Goal: Entertainment & Leisure: Consume media (video, audio)

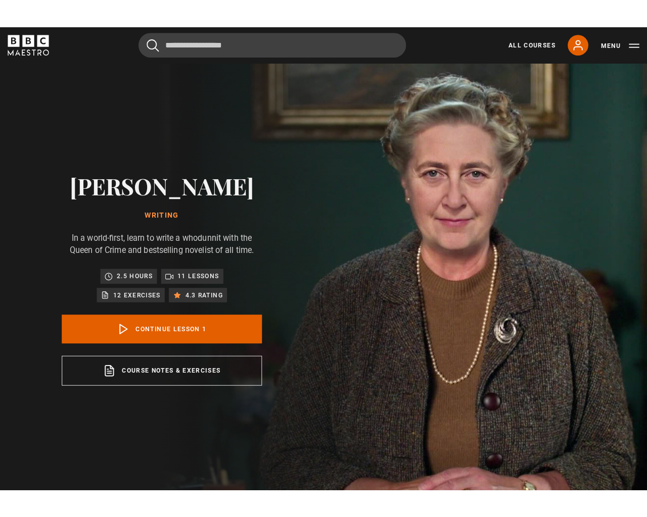
scroll to position [500, 0]
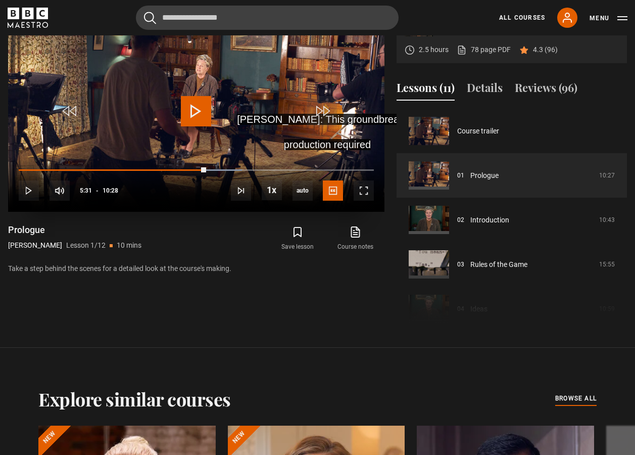
click at [177, 110] on video "Video Player" at bounding box center [196, 106] width 376 height 212
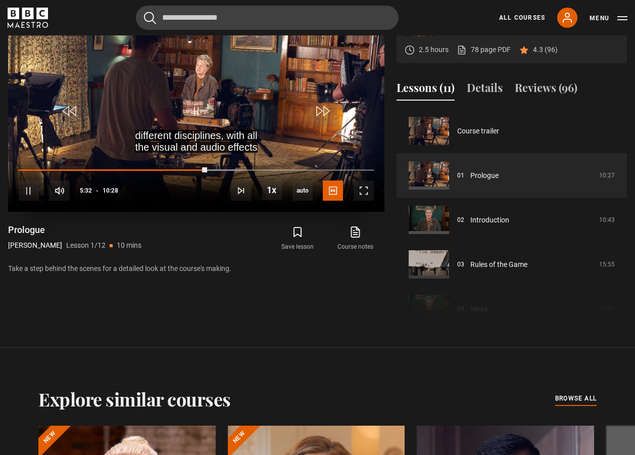
click at [374, 187] on div "10s Skip Back 10 seconds Pause 10s Skip Forward 10 seconds Loaded : 62.90% 10:2…" at bounding box center [196, 184] width 376 height 56
click at [370, 193] on span "Video Player" at bounding box center [364, 190] width 20 height 20
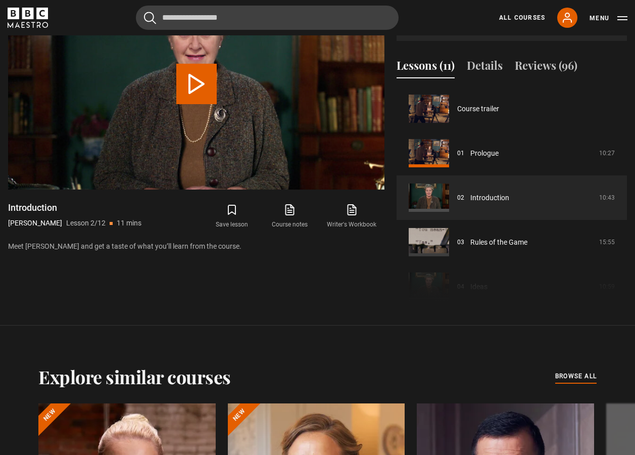
scroll to position [44, 0]
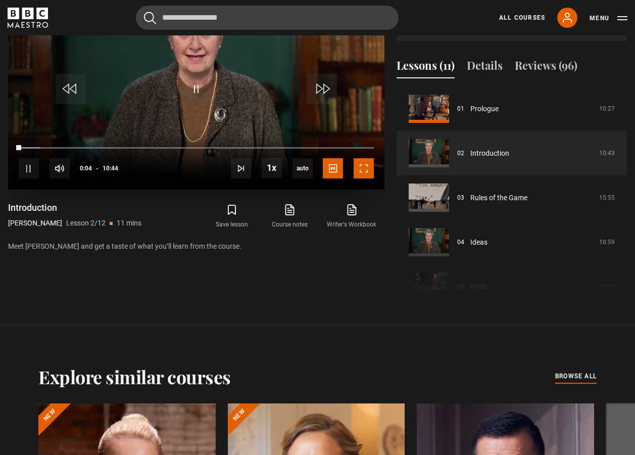
click at [367, 164] on span "Video Player" at bounding box center [364, 168] width 20 height 20
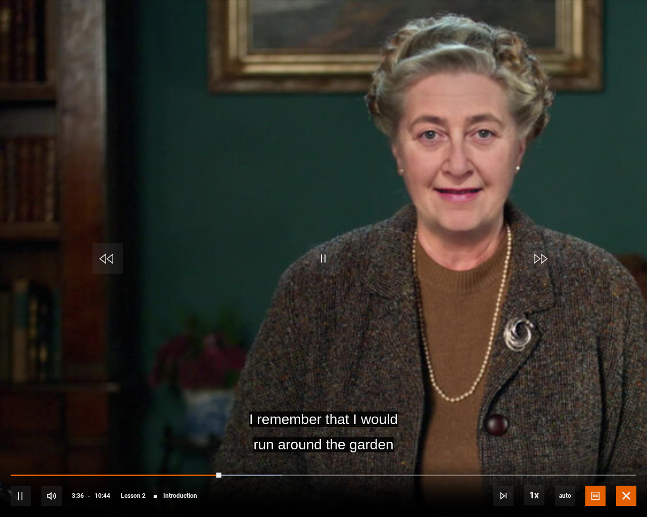
click at [633, 454] on span "Video Player" at bounding box center [626, 496] width 20 height 20
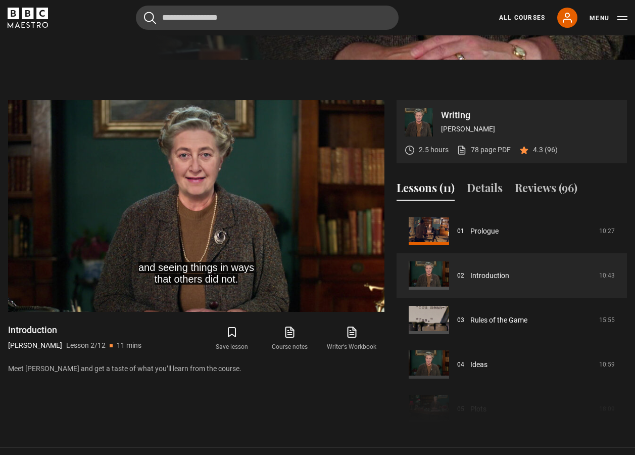
scroll to position [398, 0]
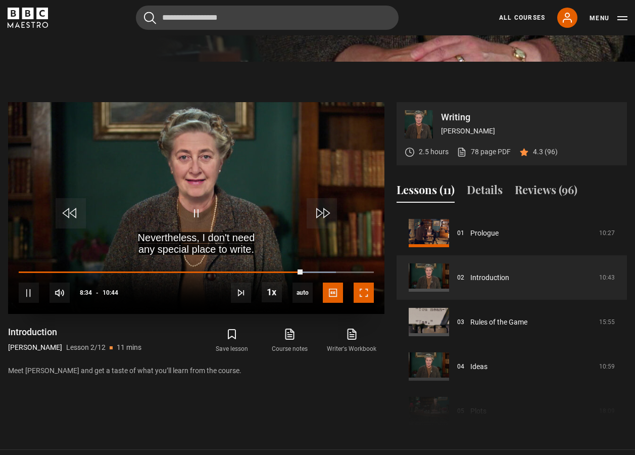
click at [367, 283] on span "Video Player" at bounding box center [364, 292] width 20 height 20
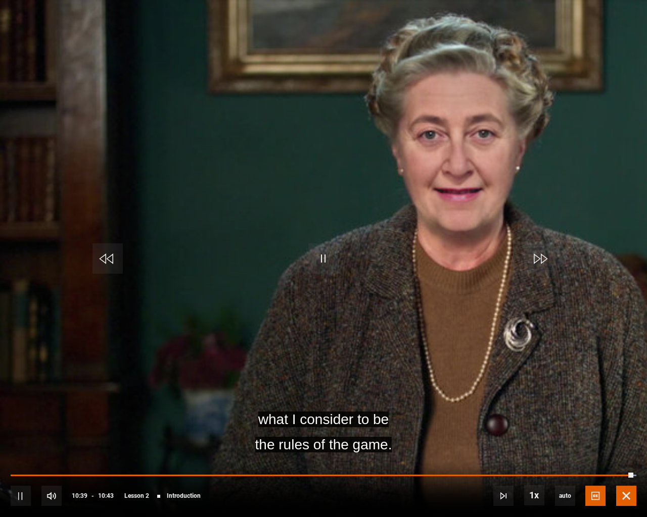
click at [627, 454] on span "Video Player" at bounding box center [626, 496] width 20 height 20
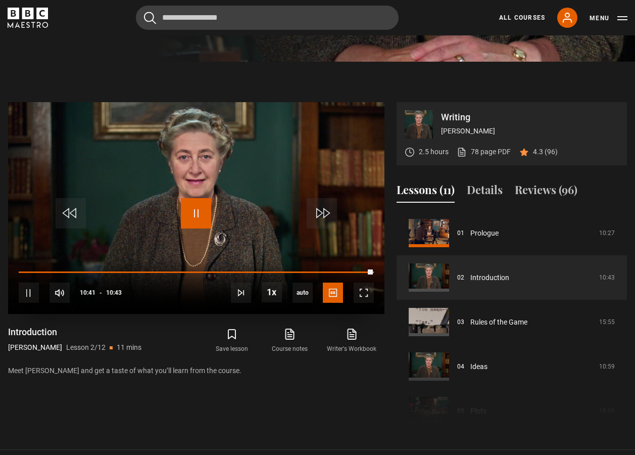
click at [192, 213] on span "Video Player" at bounding box center [196, 213] width 30 height 30
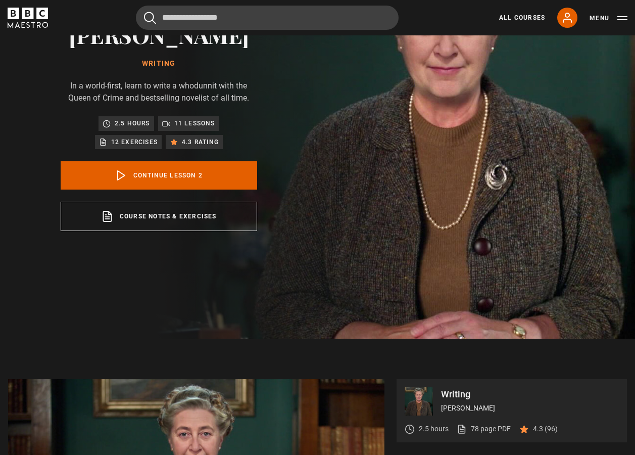
scroll to position [0, 0]
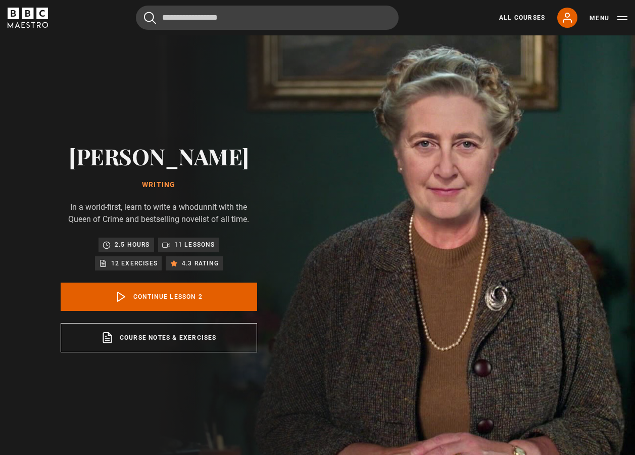
click at [36, 21] on icon "BBC Maestro" at bounding box center [28, 18] width 40 height 20
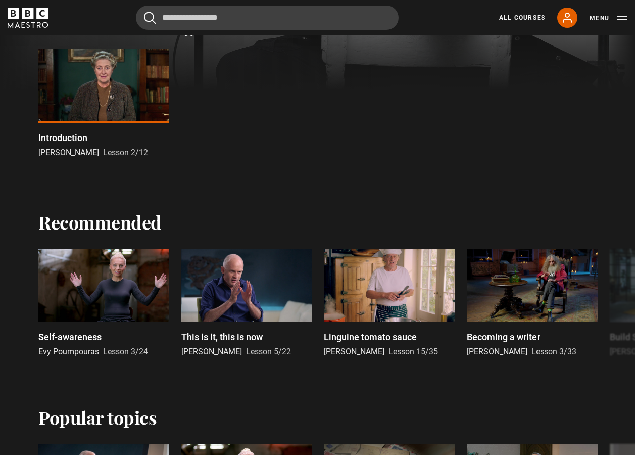
scroll to position [354, 0]
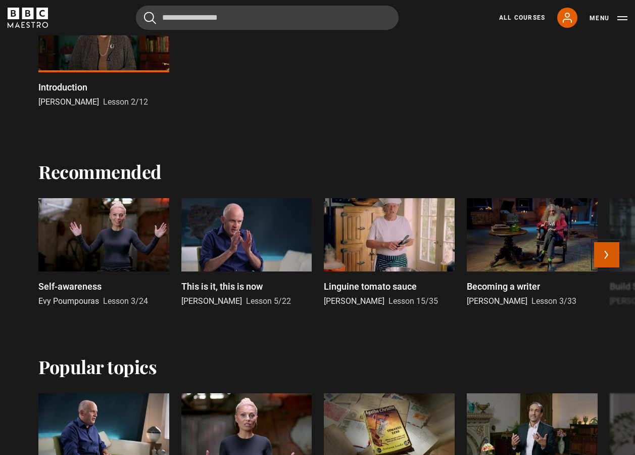
click at [612, 259] on button "Next" at bounding box center [606, 254] width 25 height 25
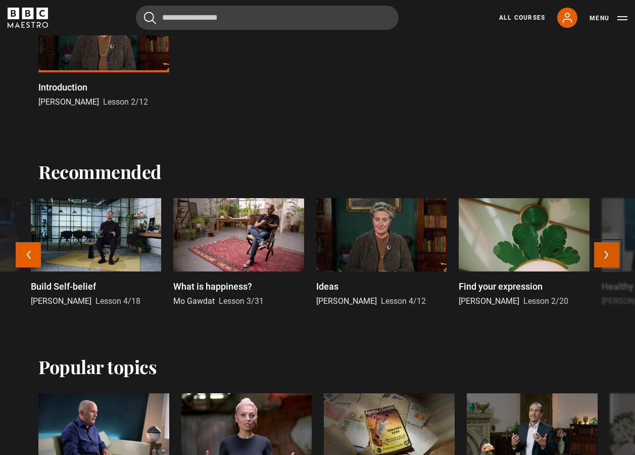
click at [612, 259] on button "Next" at bounding box center [606, 254] width 25 height 25
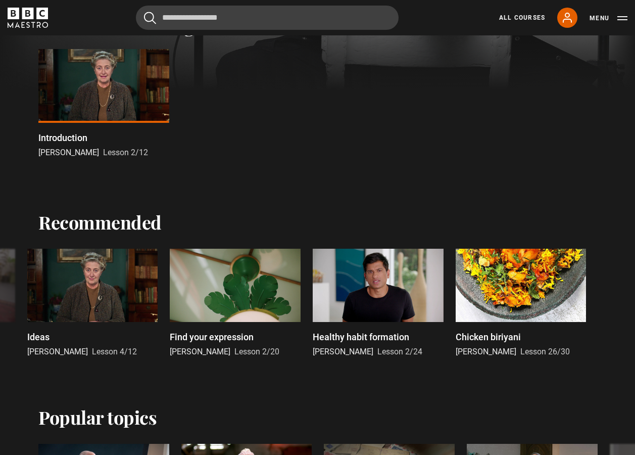
scroll to position [0, 0]
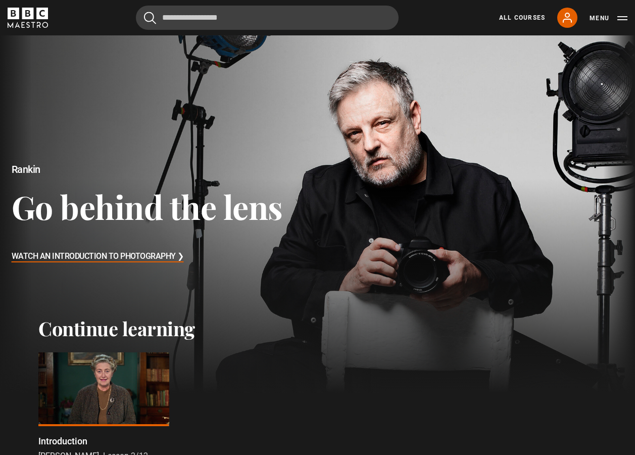
click at [20, 16] on icon "BBC Maestro" at bounding box center [28, 18] width 40 height 20
click at [520, 16] on link "All Courses" at bounding box center [522, 17] width 46 height 9
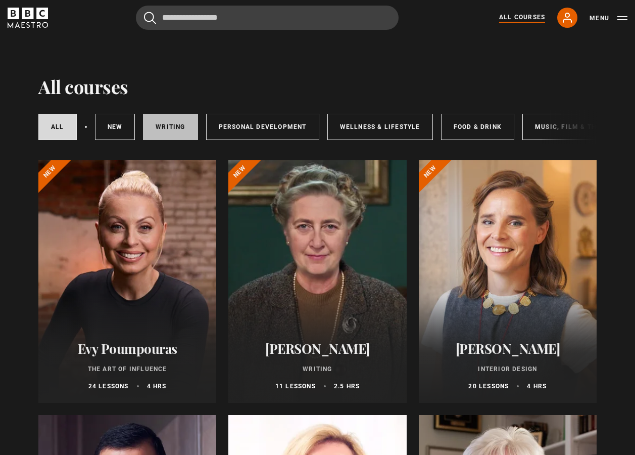
click at [185, 124] on link "Writing" at bounding box center [170, 127] width 55 height 26
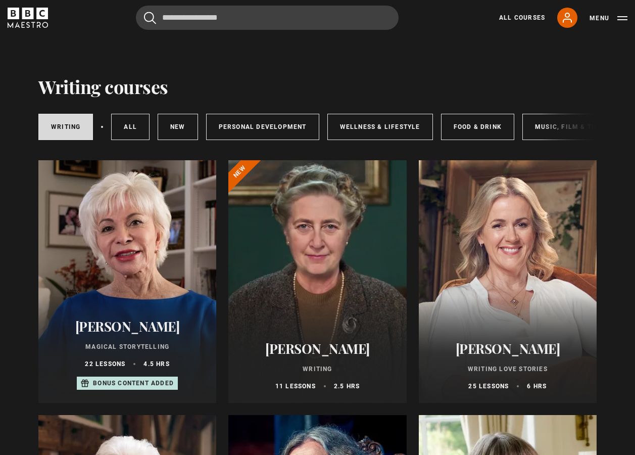
click at [571, 205] on div at bounding box center [508, 281] width 178 height 242
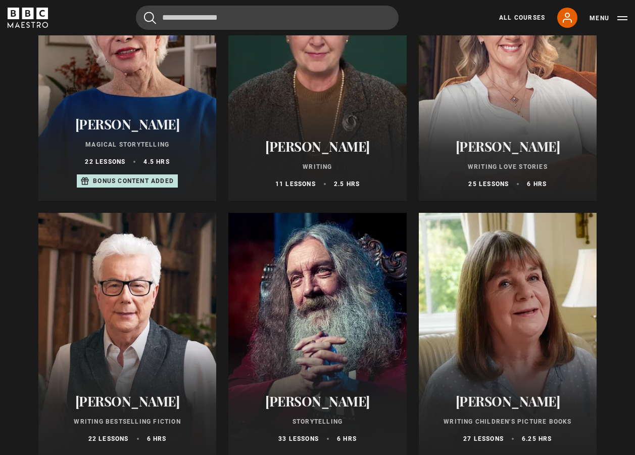
scroll to position [354, 0]
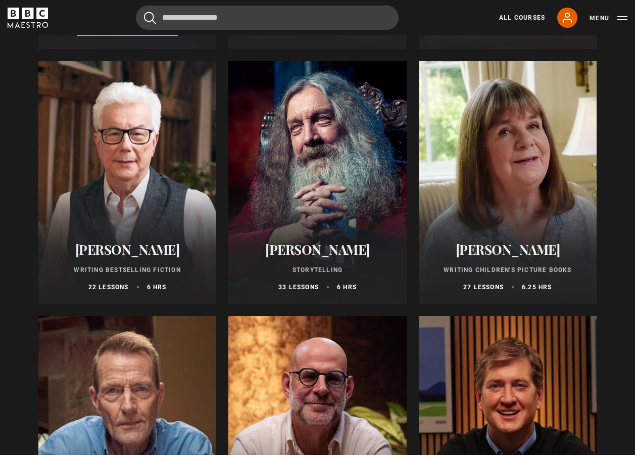
click at [311, 195] on div at bounding box center [317, 182] width 178 height 242
click at [154, 200] on div at bounding box center [127, 182] width 178 height 242
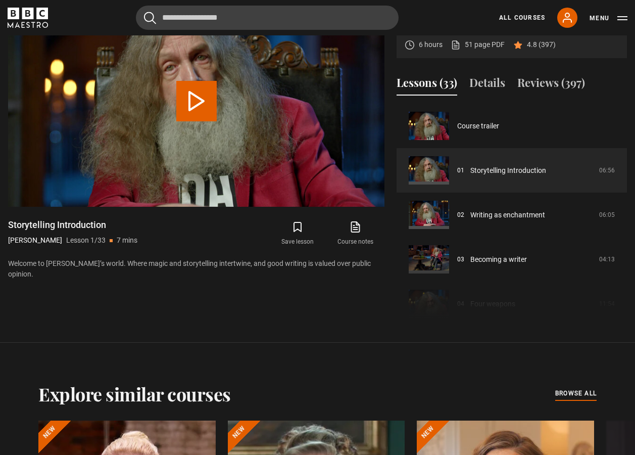
scroll to position [101, 0]
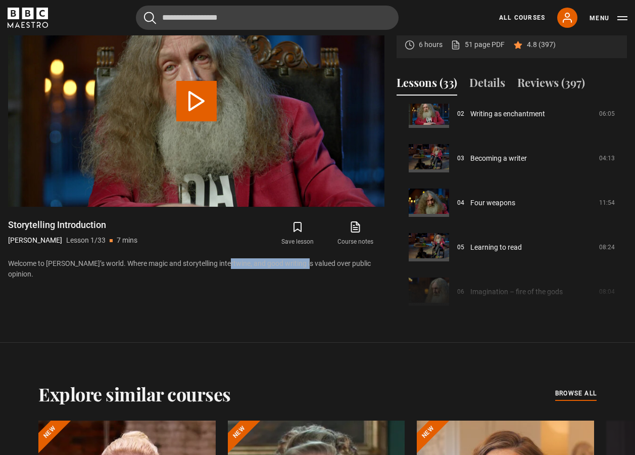
drag, startPoint x: 218, startPoint y: 263, endPoint x: 300, endPoint y: 263, distance: 81.8
click at [300, 263] on p "Welcome to Alan’s world. Where magic and storytelling intertwine, and good writ…" at bounding box center [196, 268] width 376 height 21
drag, startPoint x: 300, startPoint y: 263, endPoint x: 300, endPoint y: 287, distance: 24.2
click at [300, 287] on div "Video Player is loading. Play Lesson Storytelling Introduction 10s Skip Back 10…" at bounding box center [196, 158] width 376 height 327
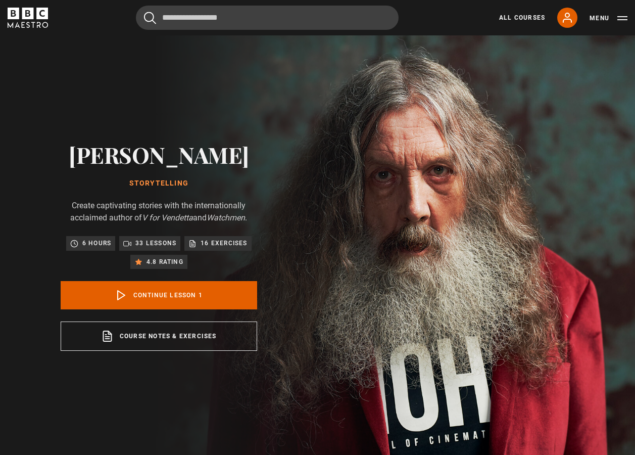
scroll to position [0, 0]
